Goal: Information Seeking & Learning: Learn about a topic

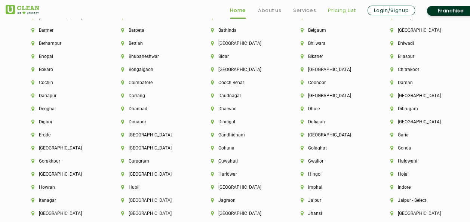
scroll to position [1646, 0]
click at [345, 10] on link "Pricing List" at bounding box center [342, 10] width 28 height 9
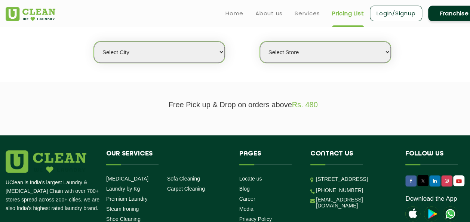
scroll to position [193, 0]
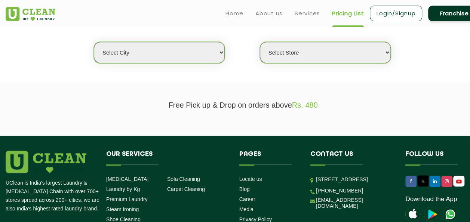
click at [189, 57] on select "Select city [GEOGRAPHIC_DATA] [GEOGRAPHIC_DATA] [GEOGRAPHIC_DATA] [GEOGRAPHIC_D…" at bounding box center [159, 52] width 131 height 21
click at [155, 57] on select "Select city [GEOGRAPHIC_DATA] [GEOGRAPHIC_DATA] [GEOGRAPHIC_DATA] [GEOGRAPHIC_D…" at bounding box center [159, 52] width 131 height 21
click at [67, 62] on div "Select city [GEOGRAPHIC_DATA] [GEOGRAPHIC_DATA] [GEOGRAPHIC_DATA] [GEOGRAPHIC_D…" at bounding box center [243, 39] width 486 height 48
click at [140, 53] on select "Select city [GEOGRAPHIC_DATA] [GEOGRAPHIC_DATA] [GEOGRAPHIC_DATA] [GEOGRAPHIC_D…" at bounding box center [159, 52] width 131 height 21
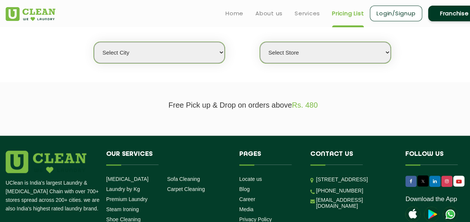
click at [73, 69] on section "We make Laundry affordable by charging you per kilo and not per piece. Our mont…" at bounding box center [235, 31] width 470 height 102
click at [156, 51] on select "Select city [GEOGRAPHIC_DATA] [GEOGRAPHIC_DATA] [GEOGRAPHIC_DATA] [GEOGRAPHIC_D…" at bounding box center [159, 52] width 131 height 21
click at [65, 69] on section "We make Laundry affordable by charging you per kilo and not per piece. Our mont…" at bounding box center [235, 31] width 470 height 102
click at [189, 56] on select "Select city [GEOGRAPHIC_DATA] [GEOGRAPHIC_DATA] [GEOGRAPHIC_DATA] [GEOGRAPHIC_D…" at bounding box center [159, 52] width 131 height 21
click at [83, 39] on div "Select city [GEOGRAPHIC_DATA] [GEOGRAPHIC_DATA] [GEOGRAPHIC_DATA] [GEOGRAPHIC_D…" at bounding box center [243, 39] width 486 height 48
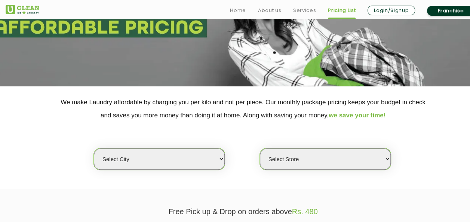
scroll to position [87, 0]
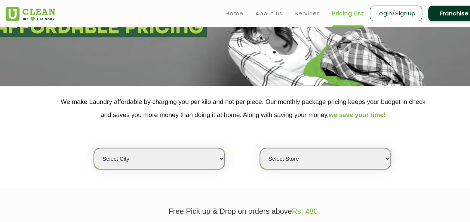
click at [170, 135] on div "Select city [GEOGRAPHIC_DATA] [GEOGRAPHIC_DATA] [GEOGRAPHIC_DATA] [GEOGRAPHIC_D…" at bounding box center [243, 145] width 486 height 48
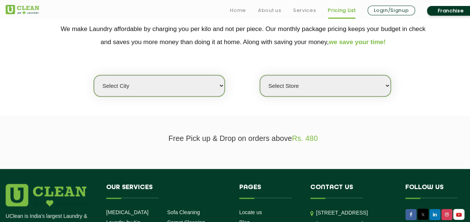
scroll to position [162, 0]
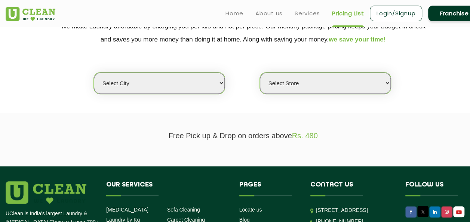
click at [203, 136] on p "Free Pick up & Drop on orders above Rs. 480" at bounding box center [243, 136] width 475 height 9
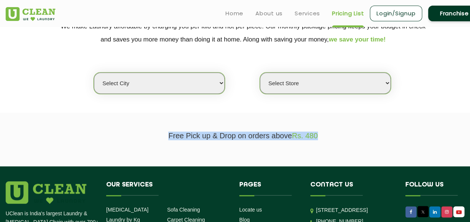
drag, startPoint x: 203, startPoint y: 136, endPoint x: 181, endPoint y: 146, distance: 23.7
click at [181, 146] on section "Free Pick up & Drop on orders above Rs. 480" at bounding box center [235, 139] width 470 height 53
click at [192, 83] on select "Select city [GEOGRAPHIC_DATA] [GEOGRAPHIC_DATA] [GEOGRAPHIC_DATA] [GEOGRAPHIC_D…" at bounding box center [159, 82] width 131 height 21
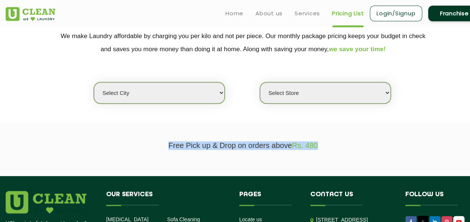
scroll to position [150, 0]
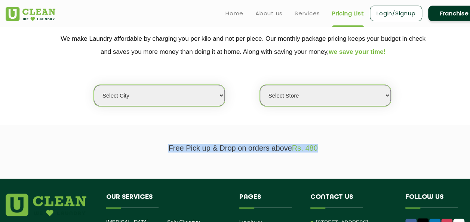
click at [140, 100] on select "Select city [GEOGRAPHIC_DATA] [GEOGRAPHIC_DATA] [GEOGRAPHIC_DATA] [GEOGRAPHIC_D…" at bounding box center [159, 95] width 131 height 21
select select "166"
click at [94, 85] on select "Select city [GEOGRAPHIC_DATA] [GEOGRAPHIC_DATA] [GEOGRAPHIC_DATA] [GEOGRAPHIC_D…" at bounding box center [159, 95] width 131 height 21
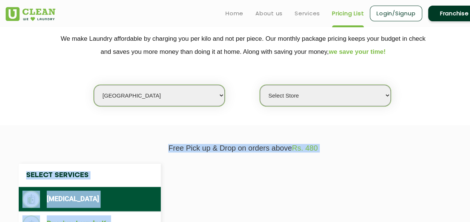
select select "0"
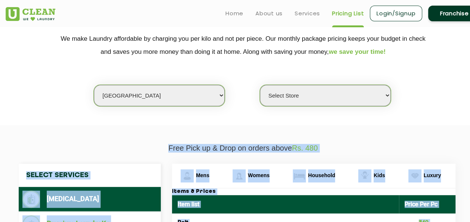
click at [284, 95] on select "Select Store UClean Borivali (W)" at bounding box center [325, 95] width 131 height 21
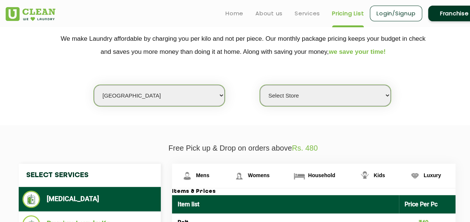
click at [238, 122] on section "We make Laundry affordable by charging you per kilo and not per piece. Our mont…" at bounding box center [235, 74] width 470 height 102
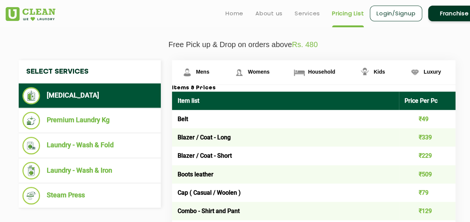
scroll to position [253, 0]
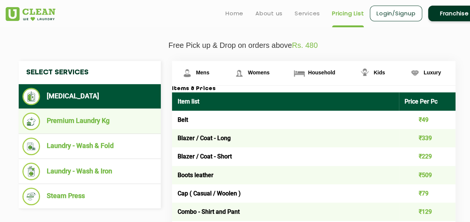
click at [92, 123] on li "Premium Laundry Kg" at bounding box center [89, 121] width 135 height 18
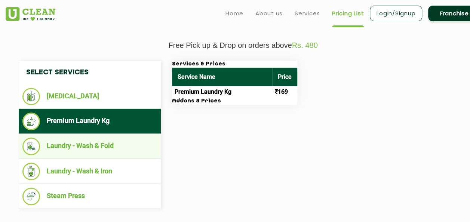
click at [87, 149] on li "Laundry - Wash & Fold" at bounding box center [89, 147] width 135 height 18
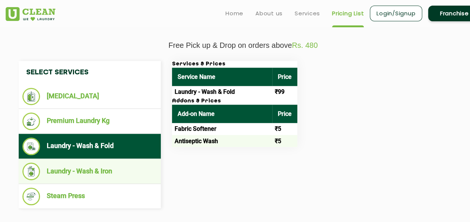
click at [84, 172] on li "Laundry - Wash & Iron" at bounding box center [89, 172] width 135 height 18
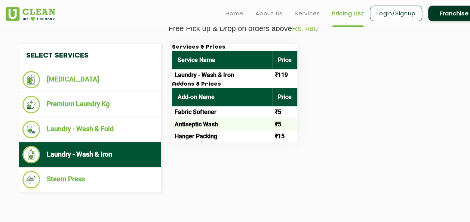
scroll to position [270, 0]
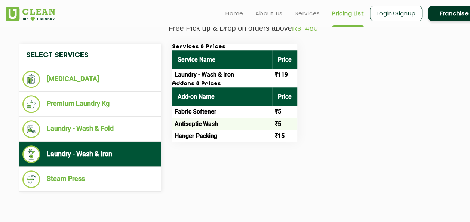
click at [220, 73] on td "Laundry - Wash & Iron" at bounding box center [222, 75] width 100 height 12
click at [218, 151] on div "Select Services [MEDICAL_DATA] Premium Laundry Kg Laundry - Wash & Fold Laundry…" at bounding box center [243, 118] width 460 height 148
